Goal: Find specific page/section: Find specific page/section

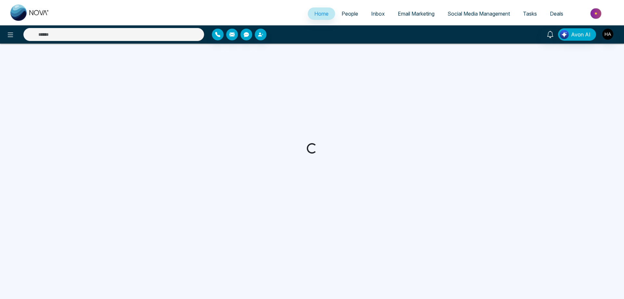
select select "*"
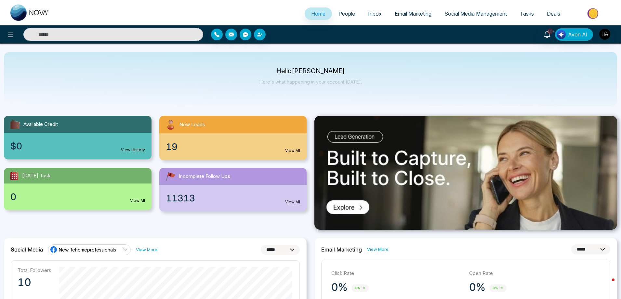
click at [232, 140] on div "19 View All" at bounding box center [233, 146] width 148 height 27
